Goal: Task Accomplishment & Management: Use online tool/utility

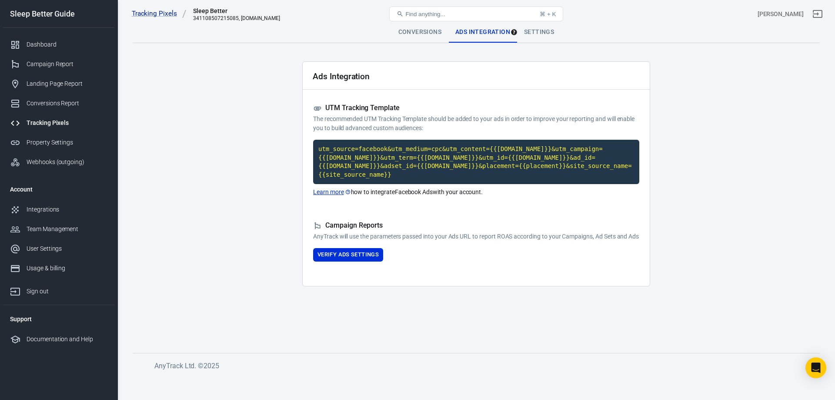
click at [198, 13] on div "Sleep Better" at bounding box center [236, 11] width 87 height 9
click at [155, 66] on main "Conversions Ads Integration Settings Ads Integration UTM Tracking Template The …" at bounding box center [476, 180] width 687 height 317
click at [63, 47] on div "Dashboard" at bounding box center [67, 44] width 81 height 9
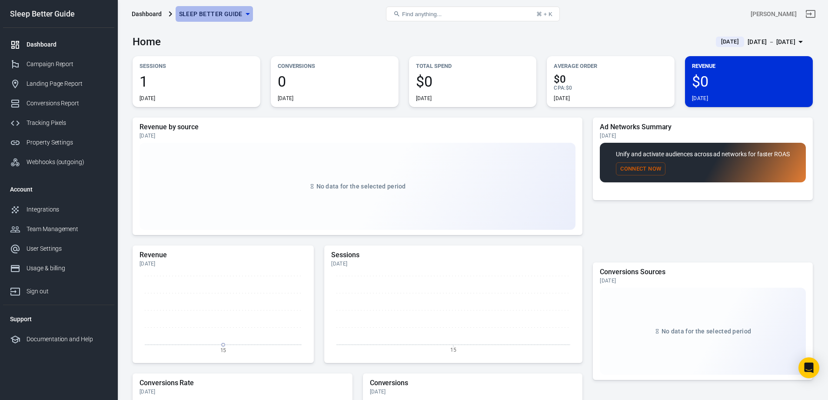
click at [206, 14] on span "Sleep Better Guide" at bounding box center [210, 14] width 63 height 11
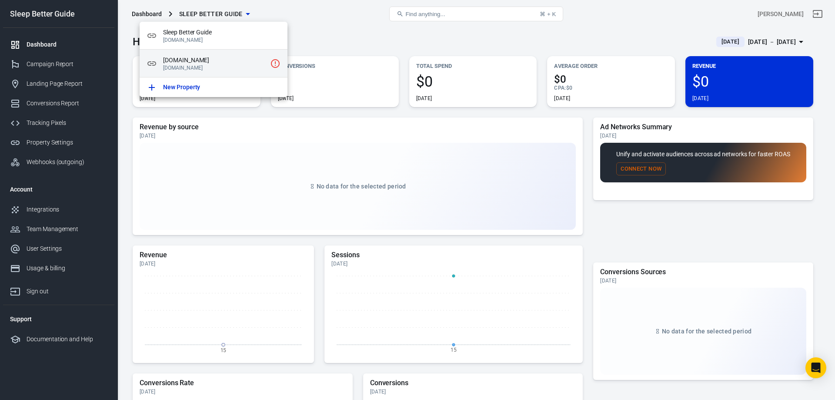
click at [213, 66] on p "[DOMAIN_NAME]" at bounding box center [214, 68] width 103 height 6
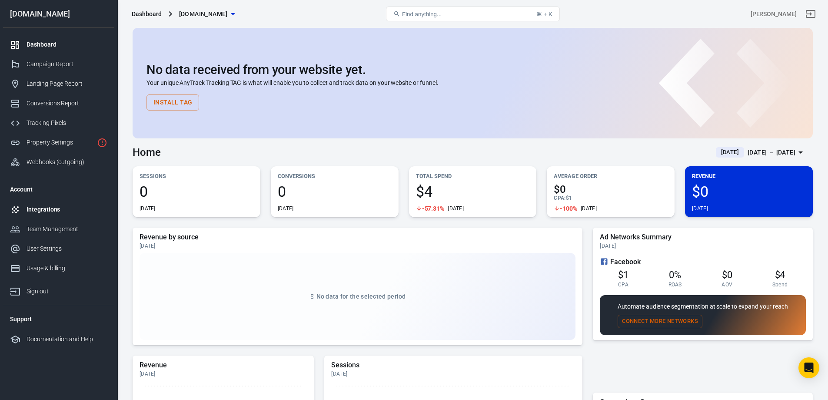
click at [41, 214] on div "Integrations" at bounding box center [67, 209] width 81 height 9
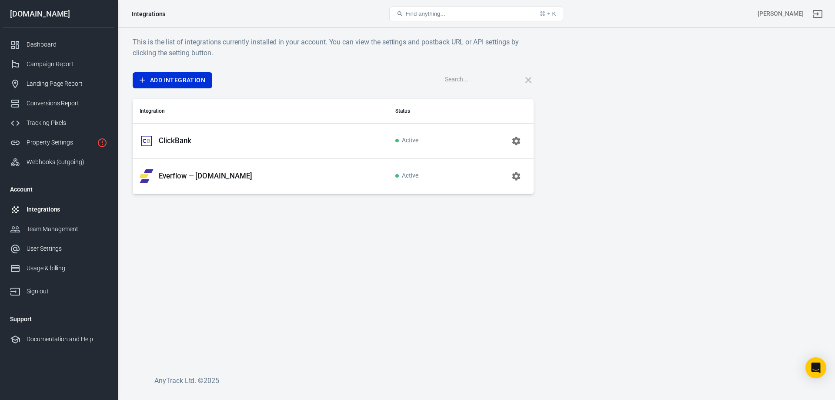
click at [514, 178] on icon "button" at bounding box center [516, 176] width 8 height 8
